Goal: Task Accomplishment & Management: Use online tool/utility

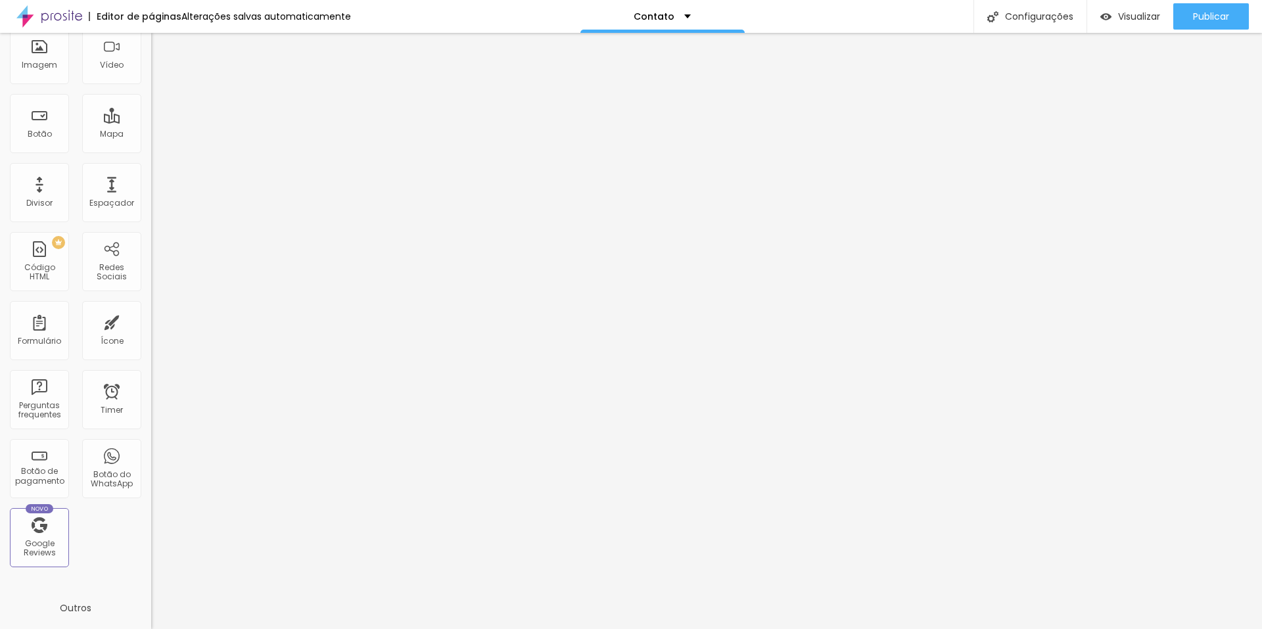
scroll to position [131, 0]
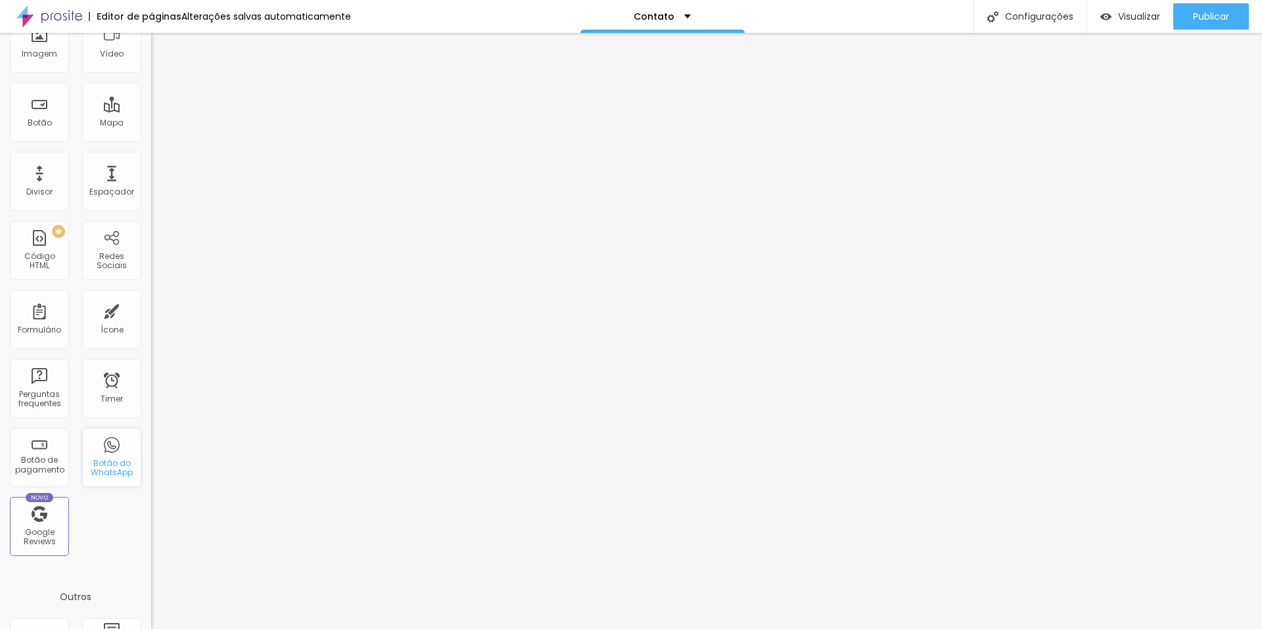
click at [112, 464] on div "Botão do WhatsApp" at bounding box center [111, 468] width 52 height 19
click at [104, 459] on div "Botão do WhatsApp" at bounding box center [111, 468] width 52 height 19
click at [103, 468] on div "Botão do WhatsApp" at bounding box center [111, 468] width 52 height 19
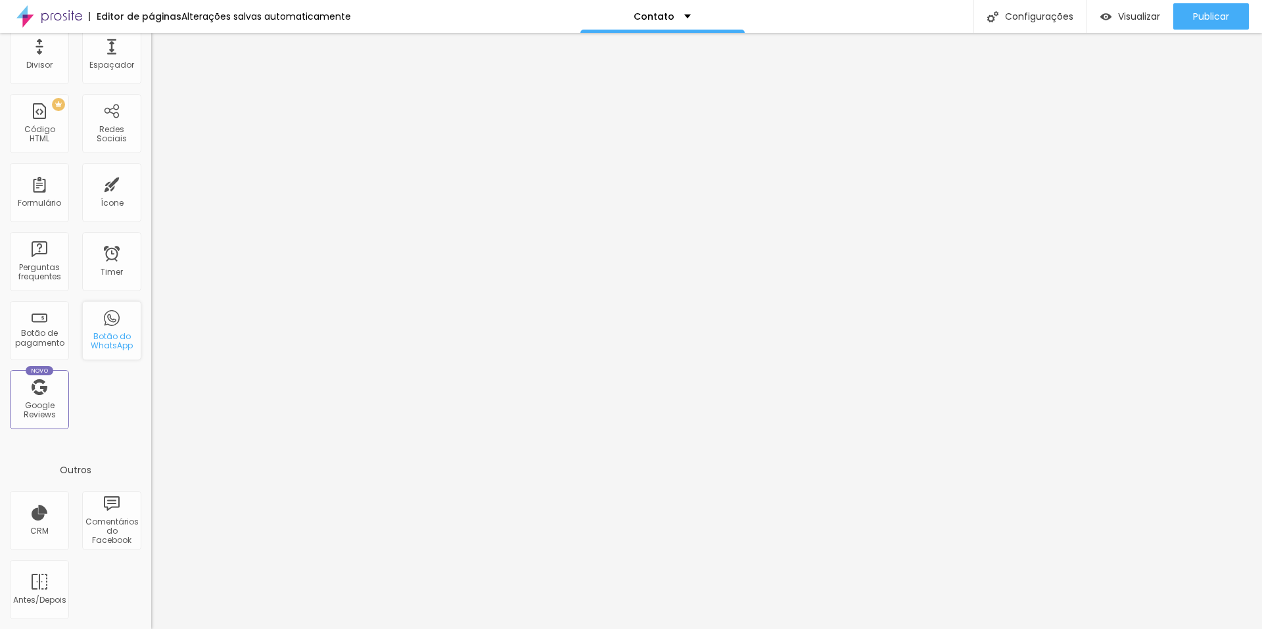
scroll to position [0, 0]
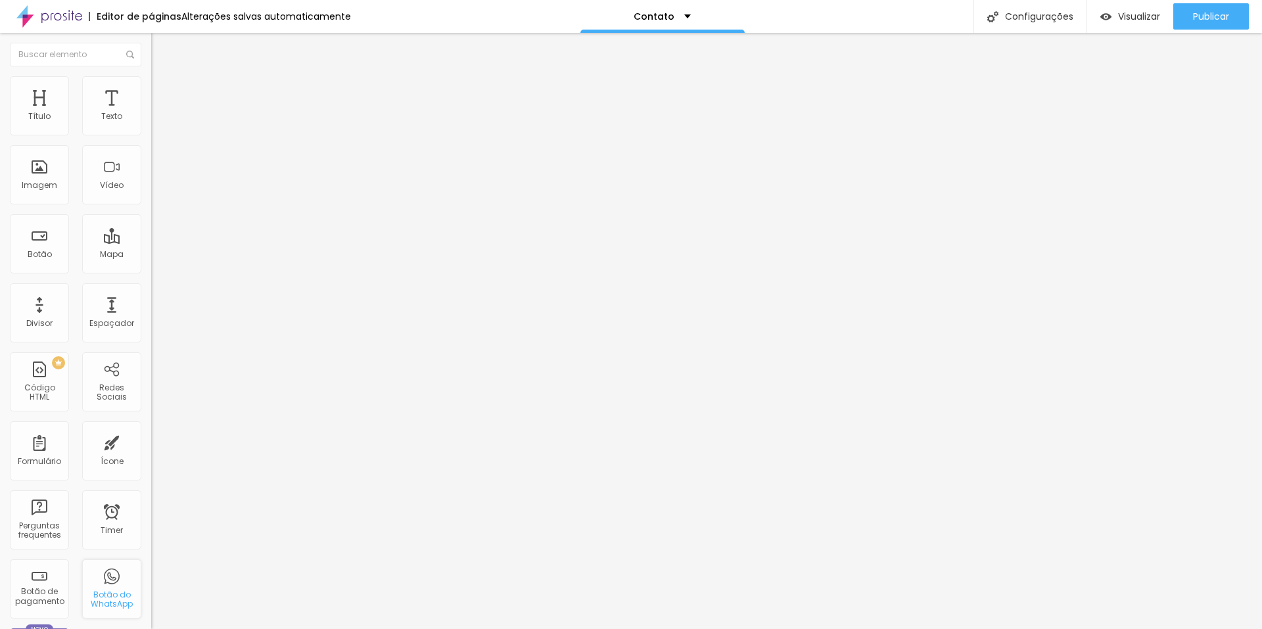
click at [113, 581] on div "Botão do WhatsApp" at bounding box center [111, 588] width 59 height 59
drag, startPoint x: 97, startPoint y: 589, endPoint x: 106, endPoint y: 602, distance: 16.4
click at [106, 602] on div "Botão do WhatsApp" at bounding box center [111, 599] width 52 height 19
click at [105, 599] on div "Botão do WhatsApp" at bounding box center [111, 599] width 52 height 19
click at [679, 12] on div "Contato" at bounding box center [661, 16] width 57 height 9
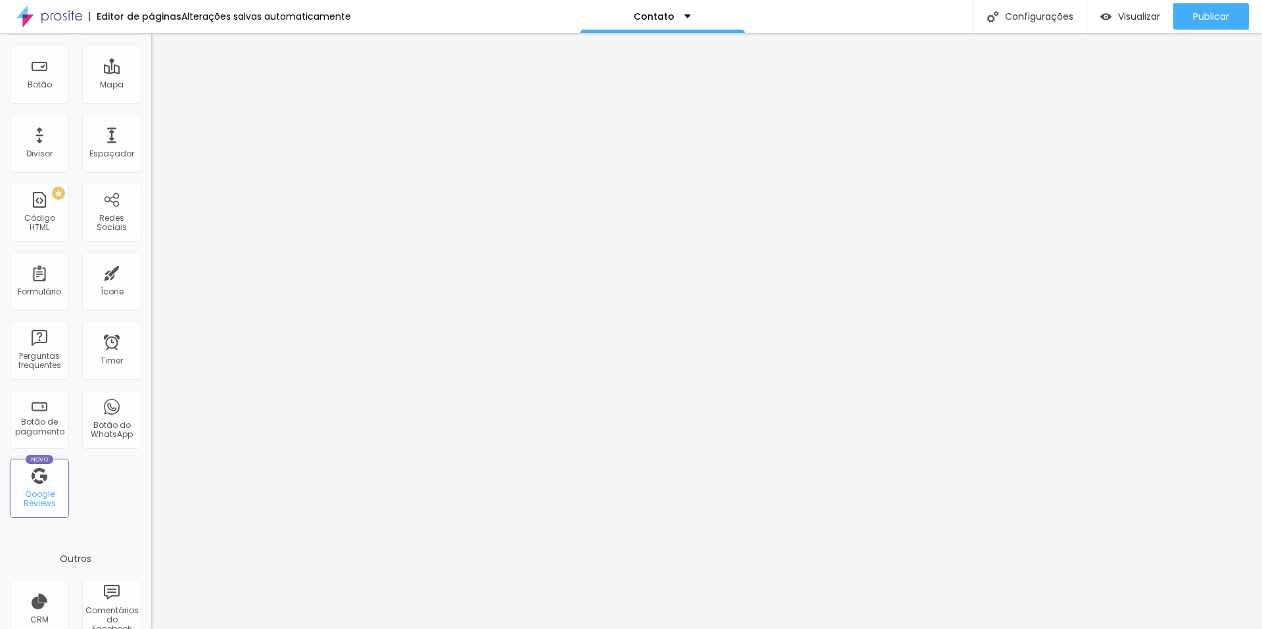
scroll to position [258, 0]
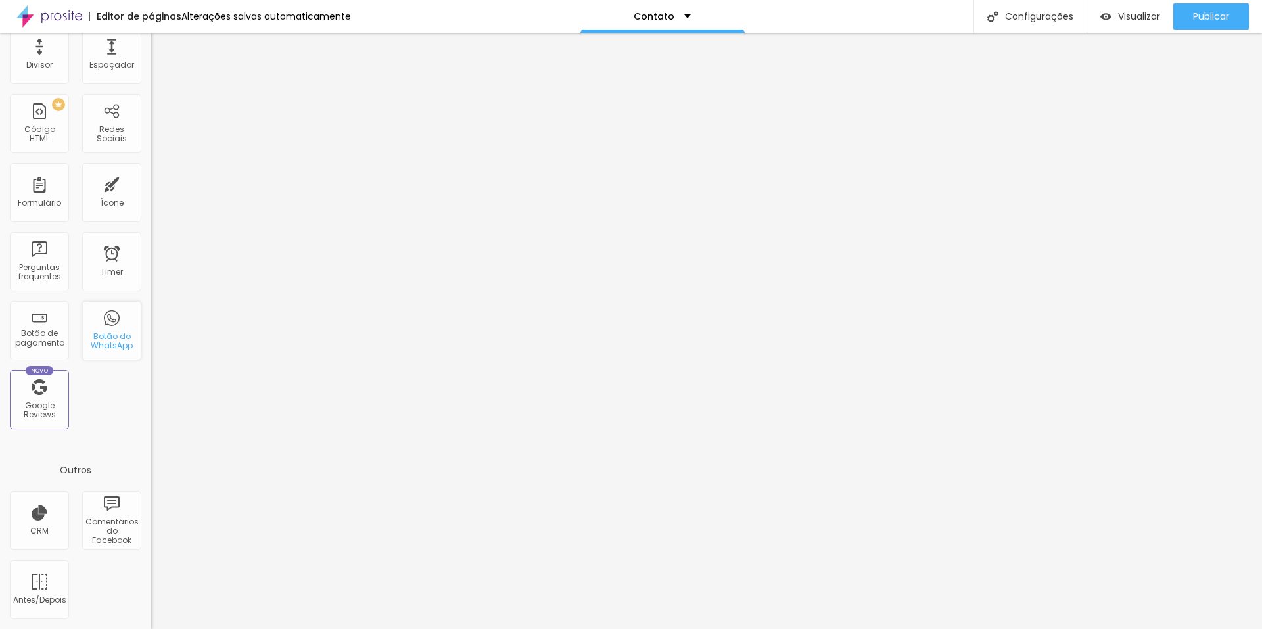
click at [111, 337] on div "Botão do WhatsApp" at bounding box center [111, 341] width 52 height 19
click at [41, 337] on div "Botão de pagamento" at bounding box center [39, 338] width 52 height 19
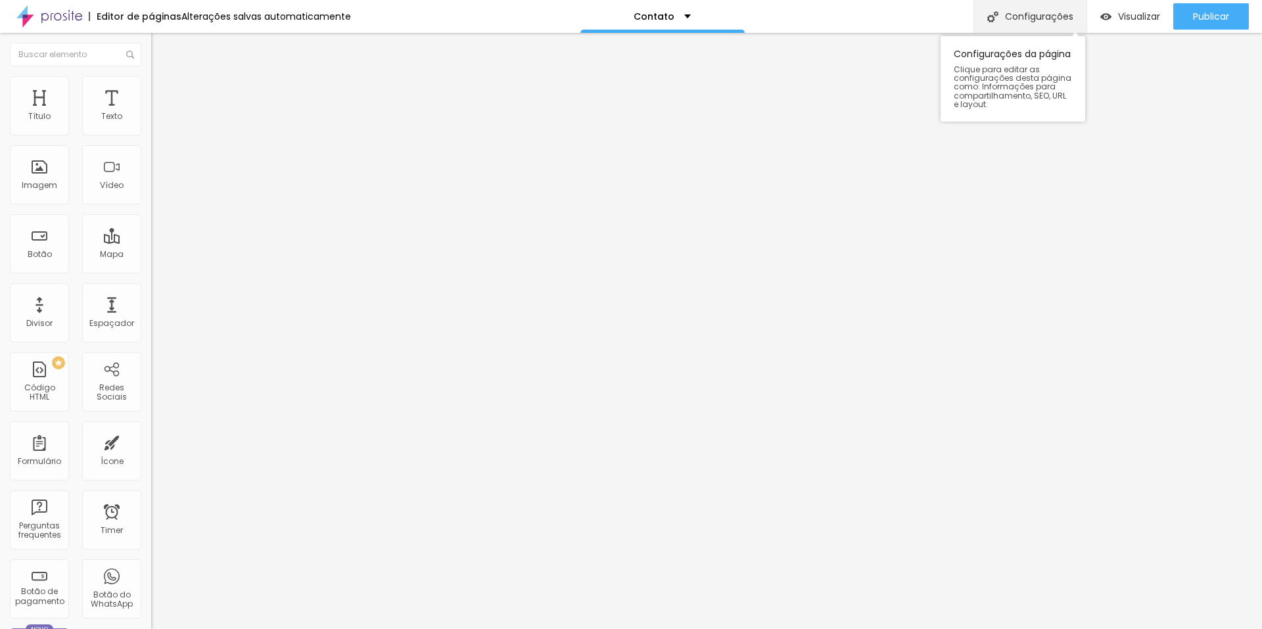
click at [1037, 18] on div "Configurações" at bounding box center [1029, 16] width 113 height 33
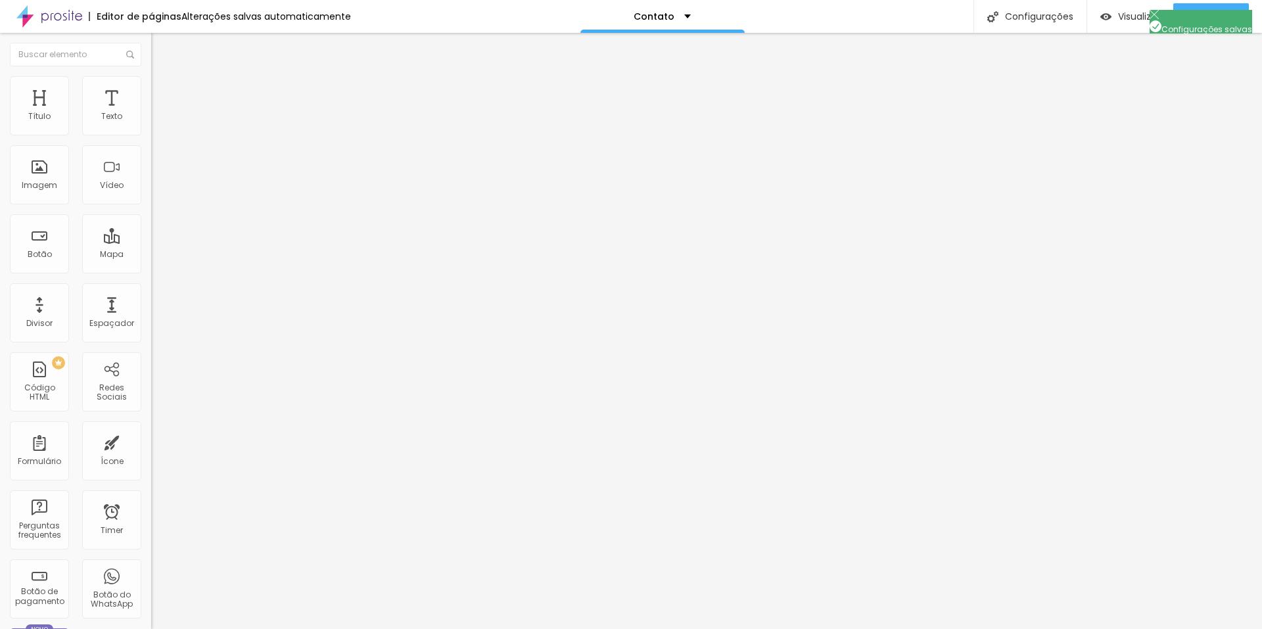
drag, startPoint x: 759, startPoint y: 551, endPoint x: 809, endPoint y: 399, distance: 159.4
click at [51, 19] on img at bounding box center [49, 16] width 66 height 33
click at [1208, 18] on span "Publicar" at bounding box center [1211, 16] width 36 height 11
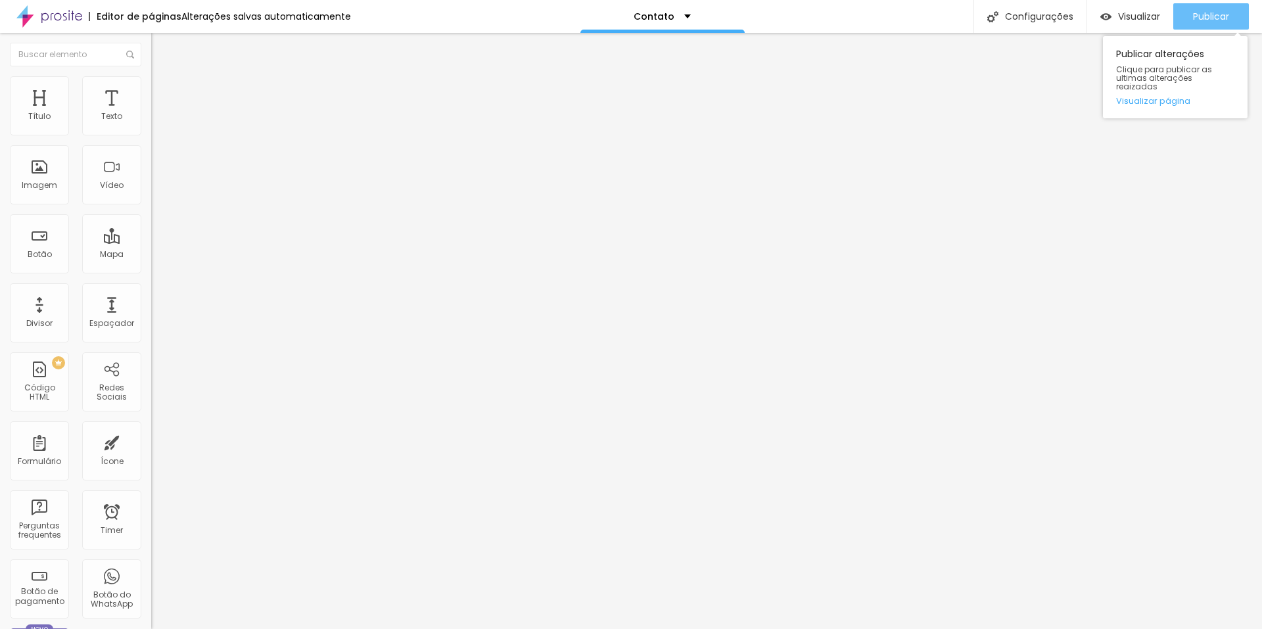
click at [1201, 20] on span "Publicar" at bounding box center [1211, 16] width 36 height 11
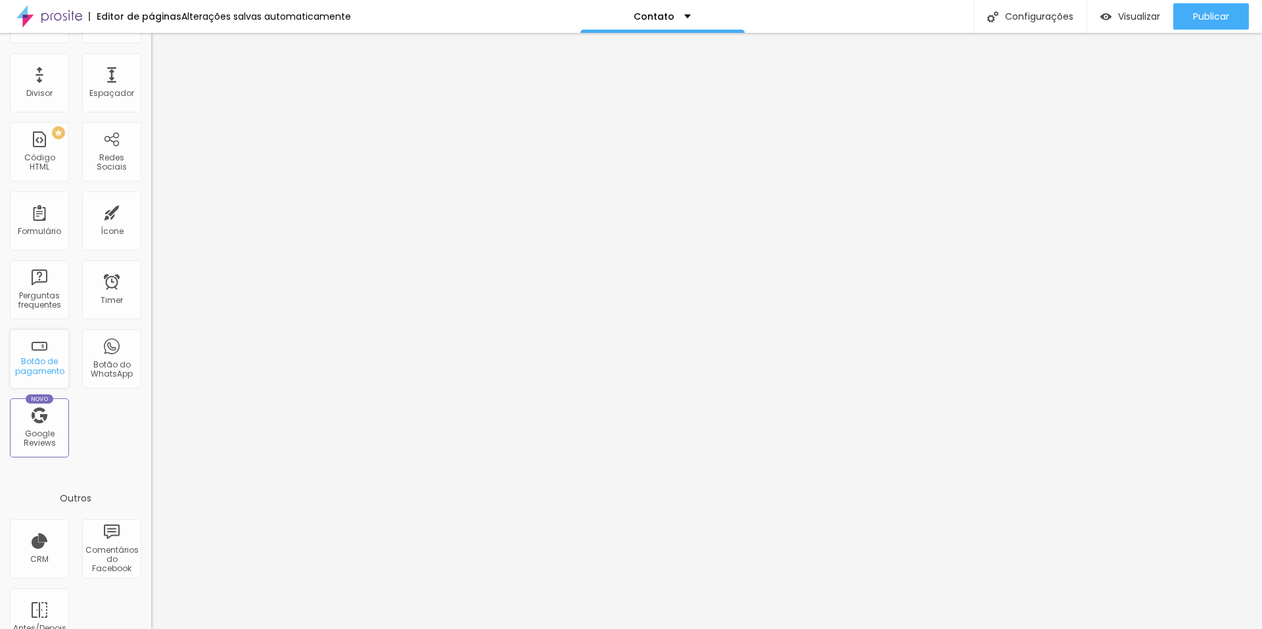
scroll to position [258, 0]
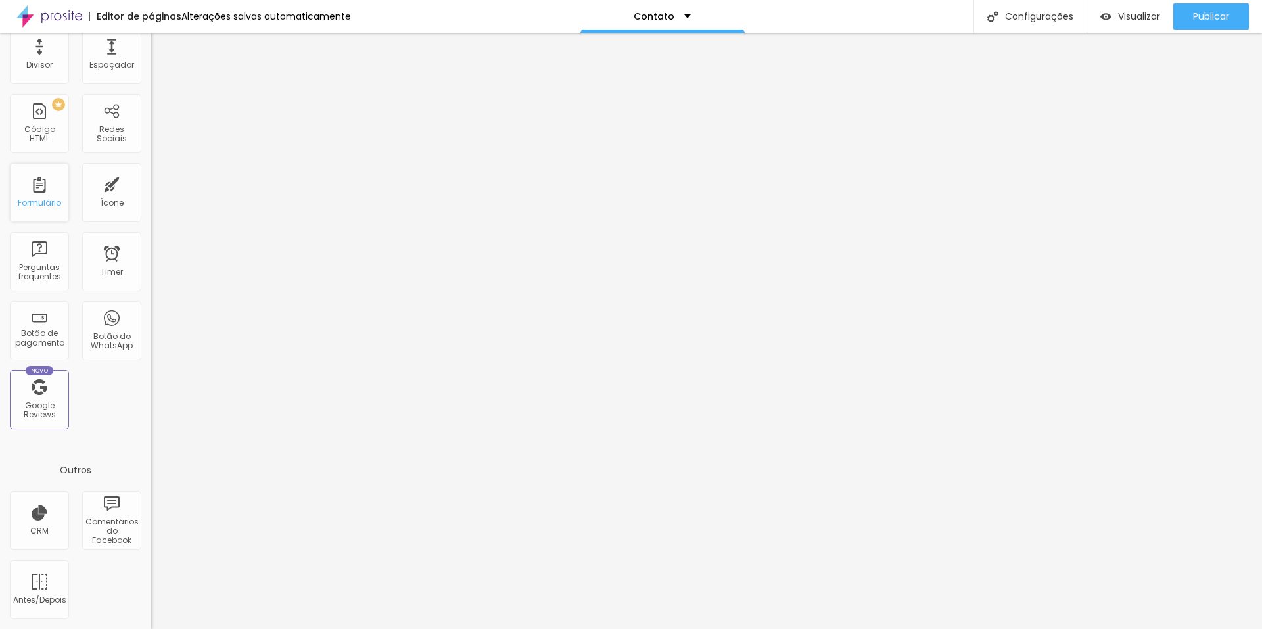
click at [39, 200] on div "Formulário" at bounding box center [39, 202] width 43 height 9
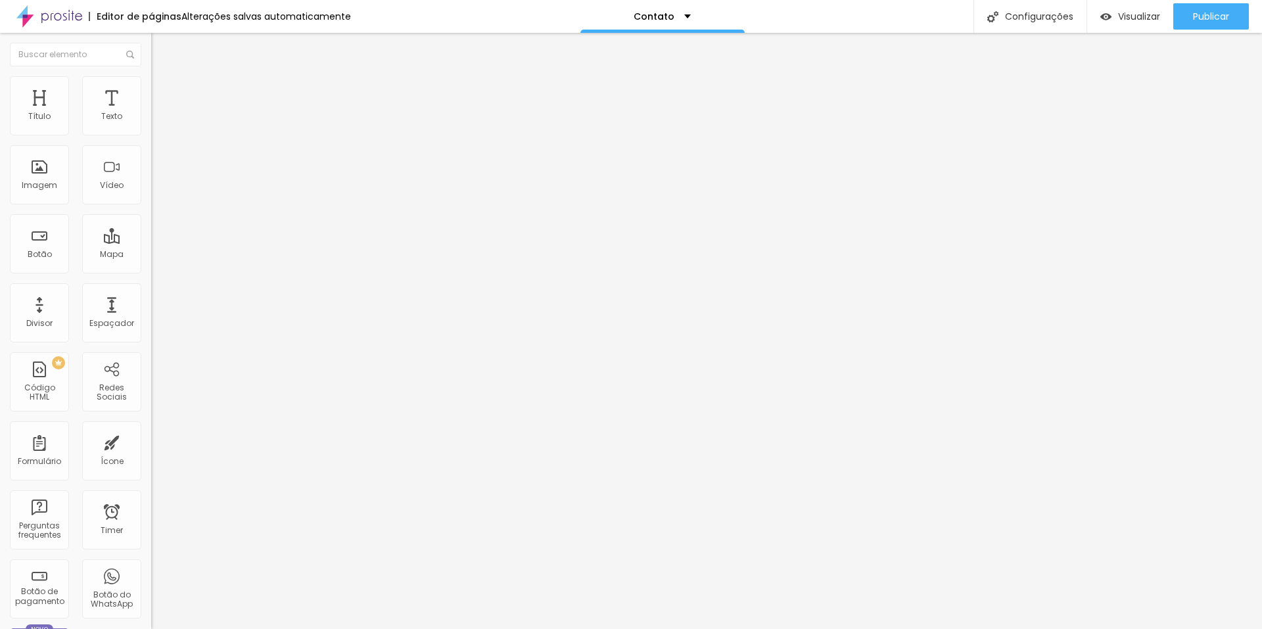
click at [151, 81] on img at bounding box center [157, 82] width 12 height 12
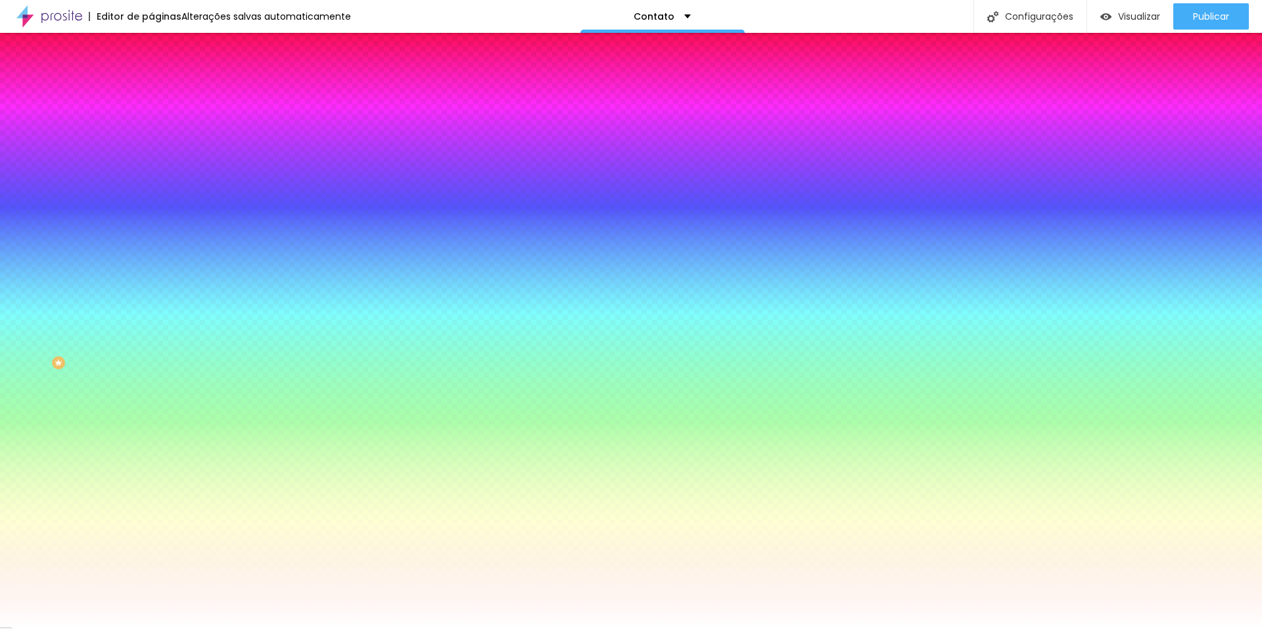
click at [163, 93] on span "Avançado" at bounding box center [184, 98] width 43 height 11
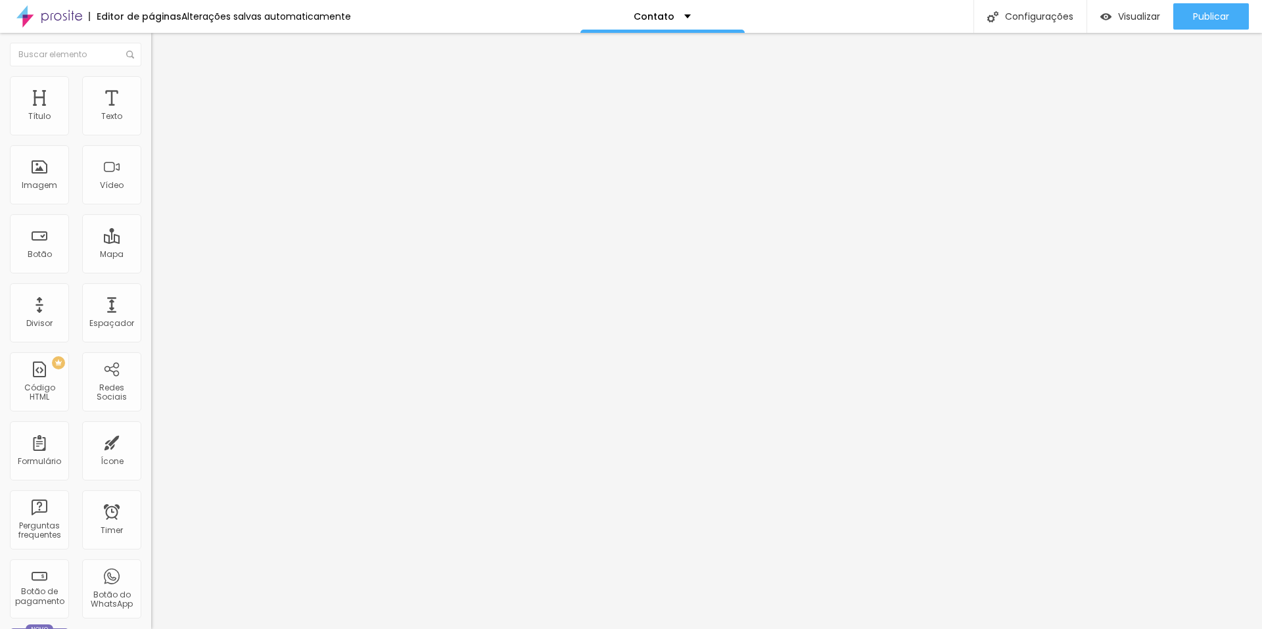
click at [151, 45] on button "Editar Coluna" at bounding box center [226, 48] width 151 height 30
